Goal: Task Accomplishment & Management: Use online tool/utility

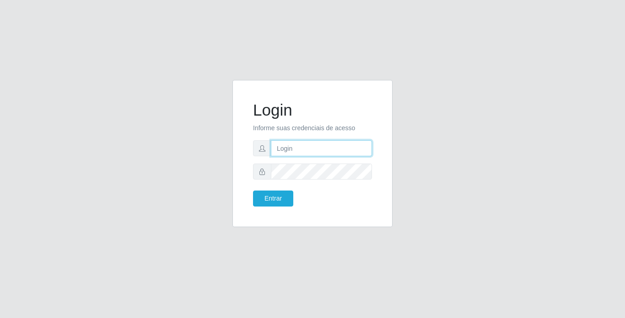
click at [354, 145] on input "text" at bounding box center [321, 148] width 101 height 16
type input "[PERSON_NAME]"
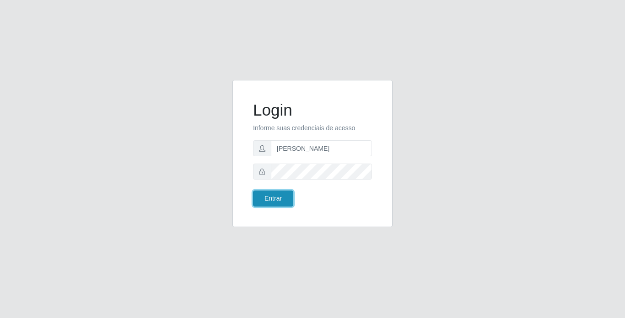
click at [280, 196] on button "Entrar" at bounding box center [273, 199] width 40 height 16
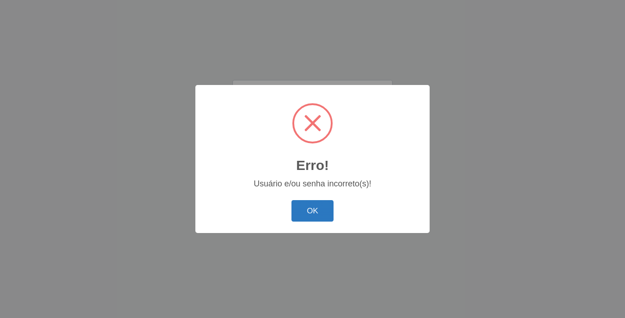
click at [311, 207] on button "OK" at bounding box center [312, 210] width 43 height 21
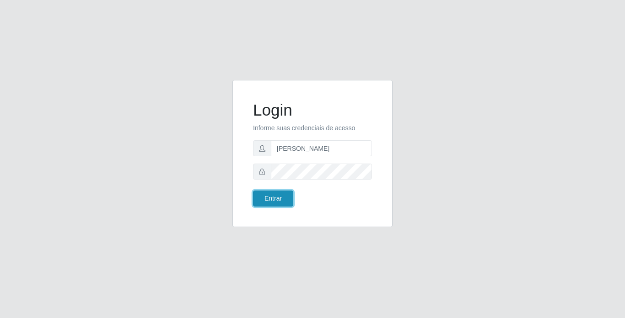
click at [288, 192] on button "Entrar" at bounding box center [273, 199] width 40 height 16
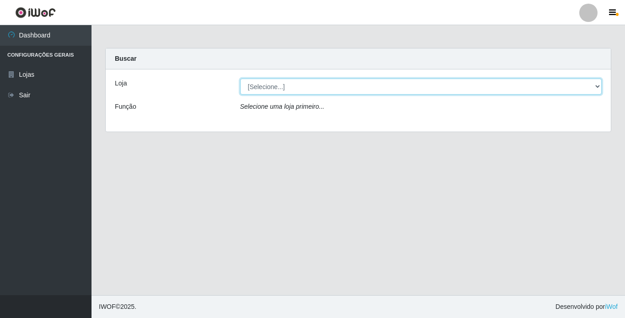
drag, startPoint x: 566, startPoint y: 89, endPoint x: 559, endPoint y: 92, distance: 8.0
click at [566, 89] on select "[Selecione...] Bemais Supermercados - [GEOGRAPHIC_DATA]" at bounding box center [421, 87] width 362 height 16
select select "250"
click at [240, 79] on select "[Selecione...] Bemais Supermercados - [GEOGRAPHIC_DATA]" at bounding box center [421, 87] width 362 height 16
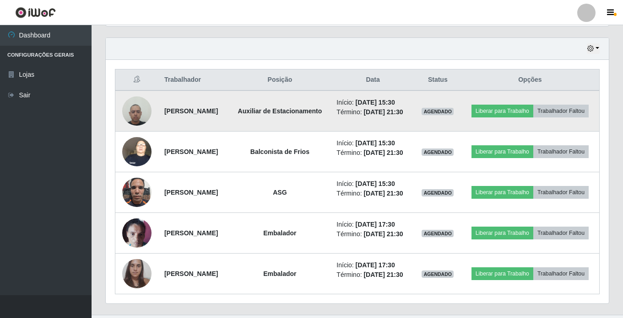
scroll to position [320, 0]
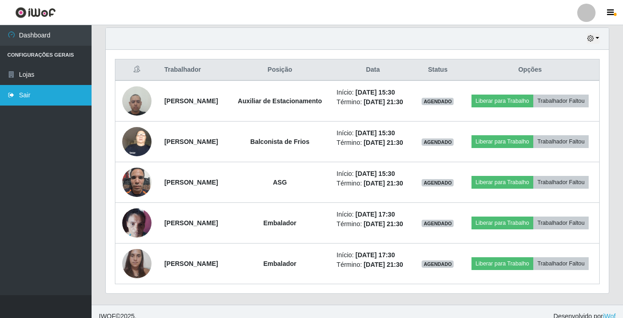
click at [17, 97] on link "Sair" at bounding box center [45, 95] width 91 height 21
